Goal: Navigation & Orientation: Find specific page/section

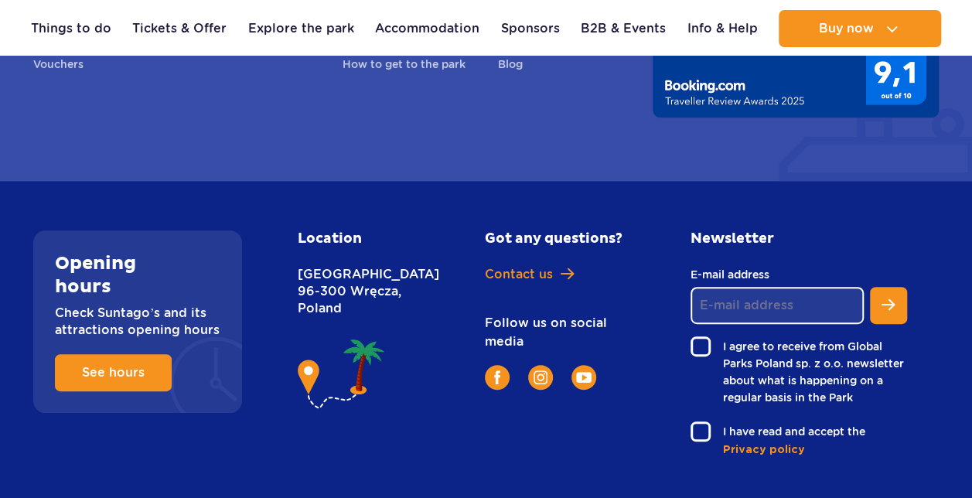
scroll to position [5622, 0]
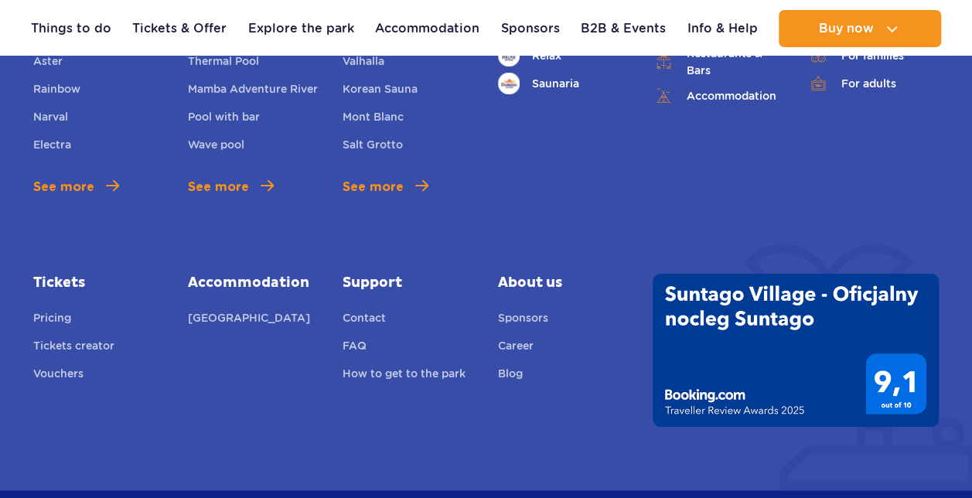
click at [525, 274] on span "About us" at bounding box center [563, 283] width 131 height 19
drag, startPoint x: 525, startPoint y: 235, endPoint x: 566, endPoint y: 237, distance: 41.0
click at [566, 274] on span "About us" at bounding box center [563, 283] width 131 height 19
click at [574, 274] on div "About us Sponsors Career Blog" at bounding box center [563, 330] width 131 height 113
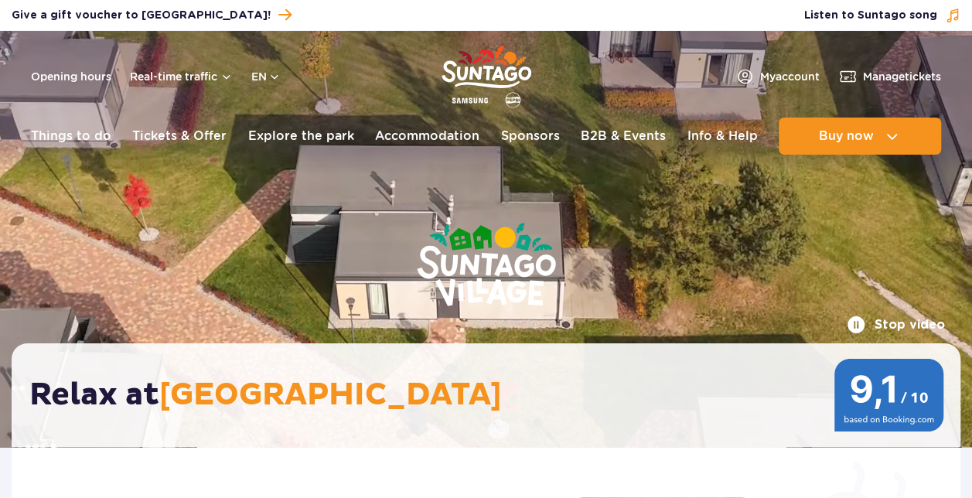
click at [488, 65] on img "Park of Poland" at bounding box center [486, 76] width 90 height 71
